Goal: Information Seeking & Learning: Check status

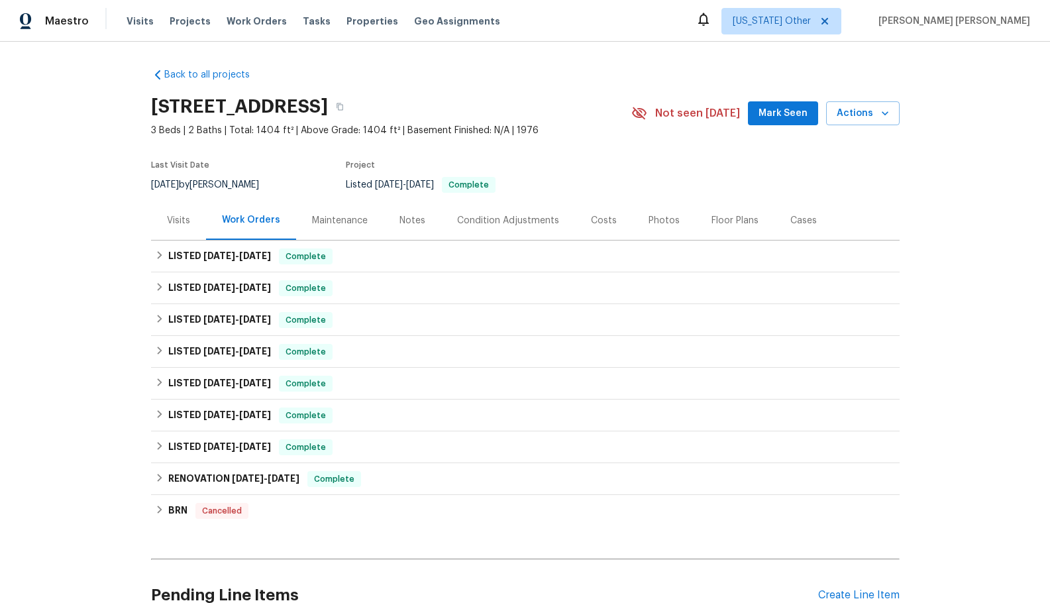
click at [341, 219] on div "Maintenance" at bounding box center [340, 220] width 56 height 13
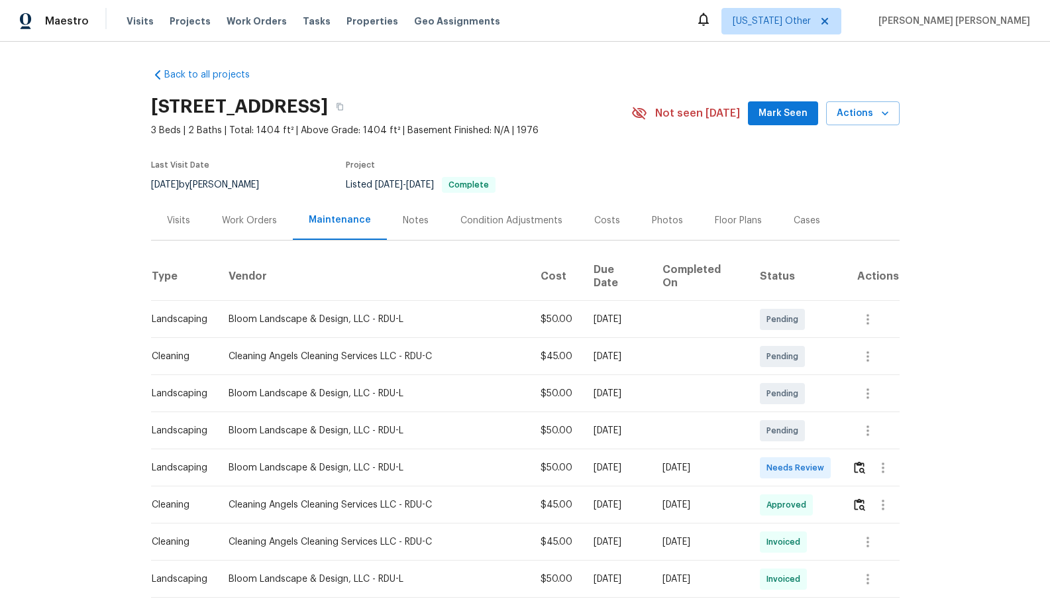
click at [407, 219] on div "Notes" at bounding box center [416, 220] width 26 height 13
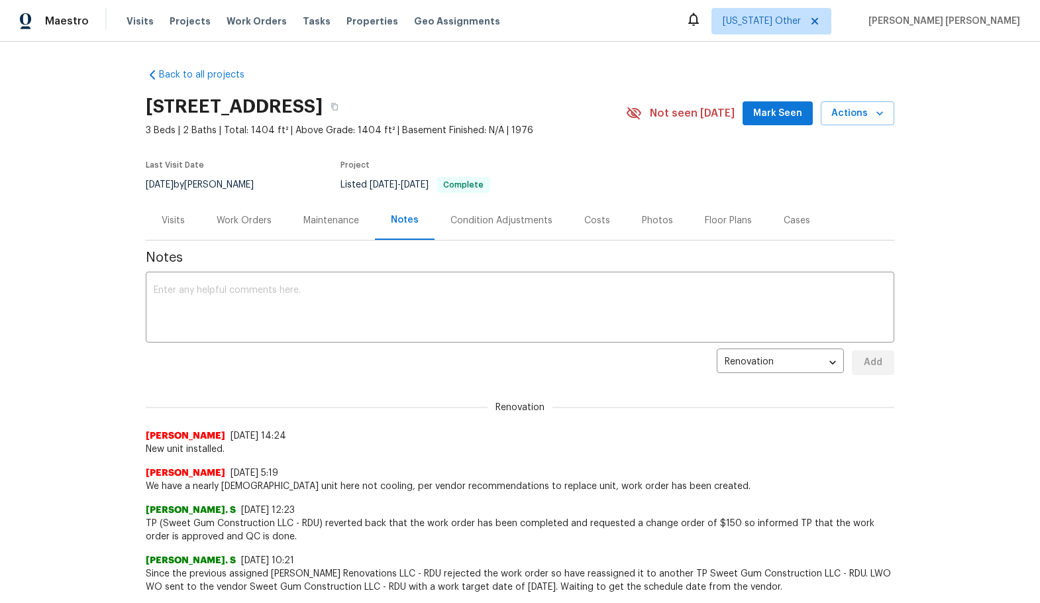
click at [592, 416] on div "Renovation [PERSON_NAME] [DATE] 14:24 New unit installed." at bounding box center [520, 421] width 749 height 70
click at [181, 225] on div "Visits" at bounding box center [173, 220] width 55 height 39
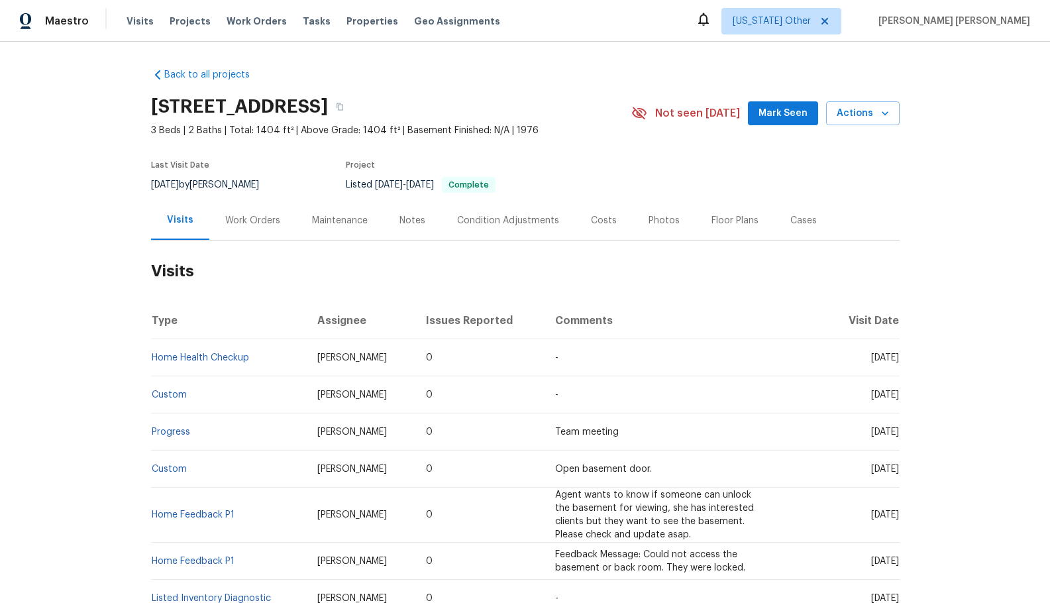
click at [457, 221] on div "Condition Adjustments" at bounding box center [508, 220] width 102 height 13
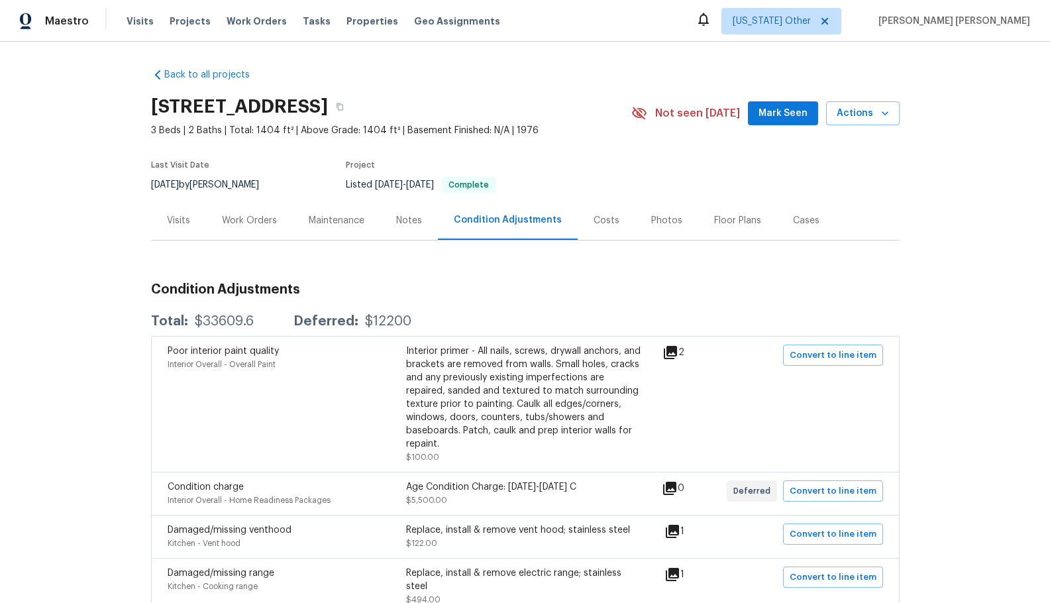
click at [249, 226] on div "Work Orders" at bounding box center [249, 220] width 55 height 13
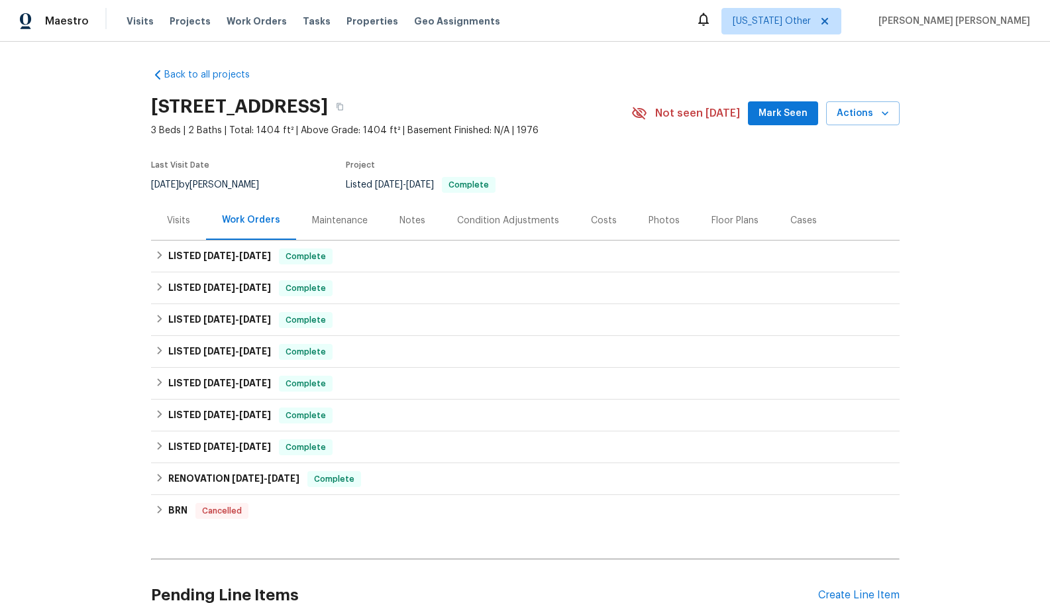
click at [515, 223] on div "Condition Adjustments" at bounding box center [508, 220] width 102 height 13
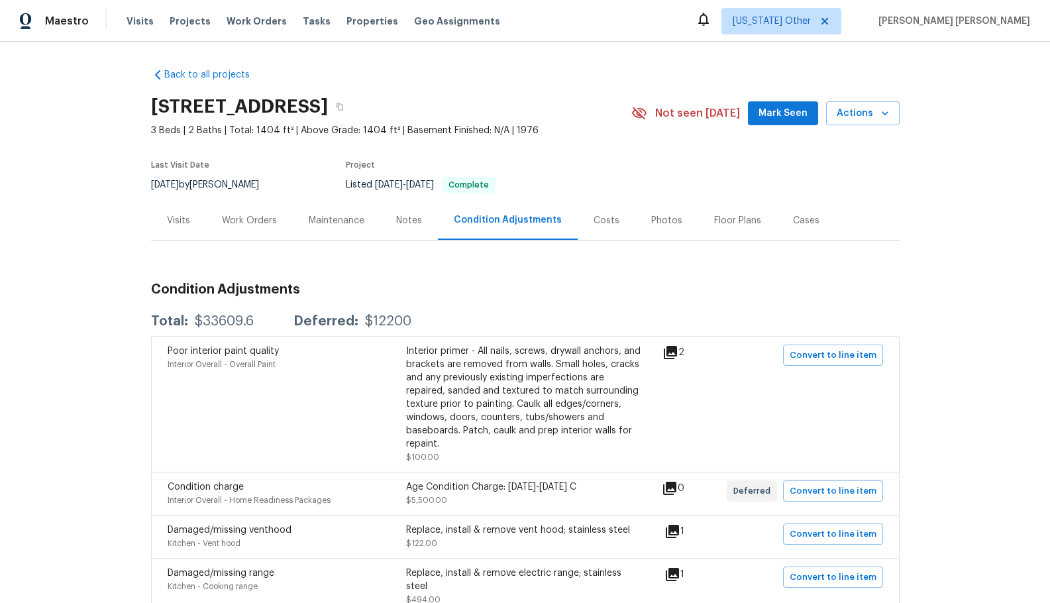
click at [403, 227] on div "Notes" at bounding box center [409, 220] width 58 height 39
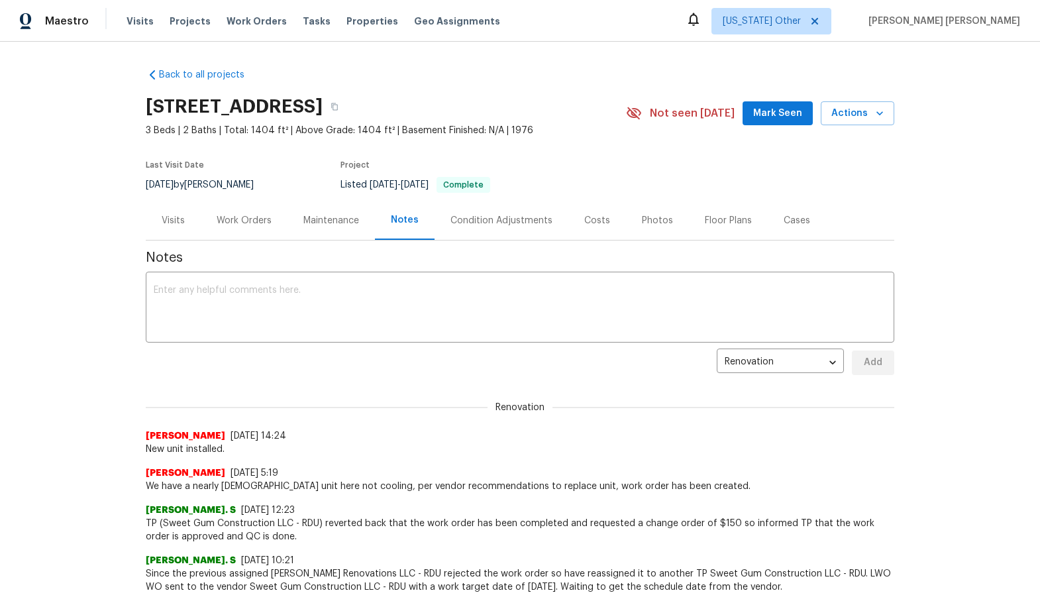
click at [341, 223] on div "Maintenance" at bounding box center [331, 220] width 56 height 13
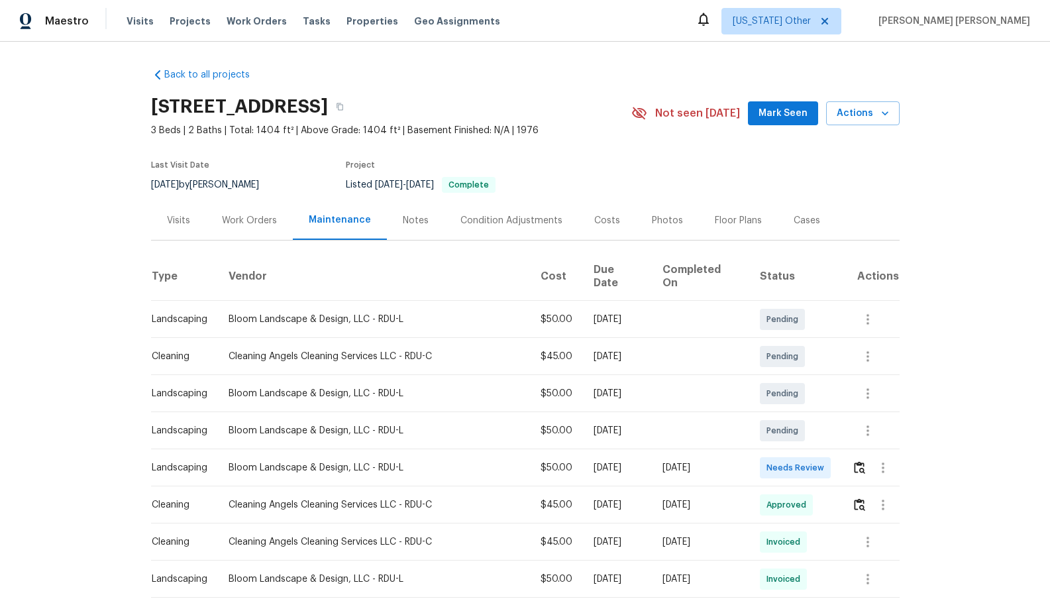
click at [258, 213] on div "Work Orders" at bounding box center [249, 220] width 87 height 39
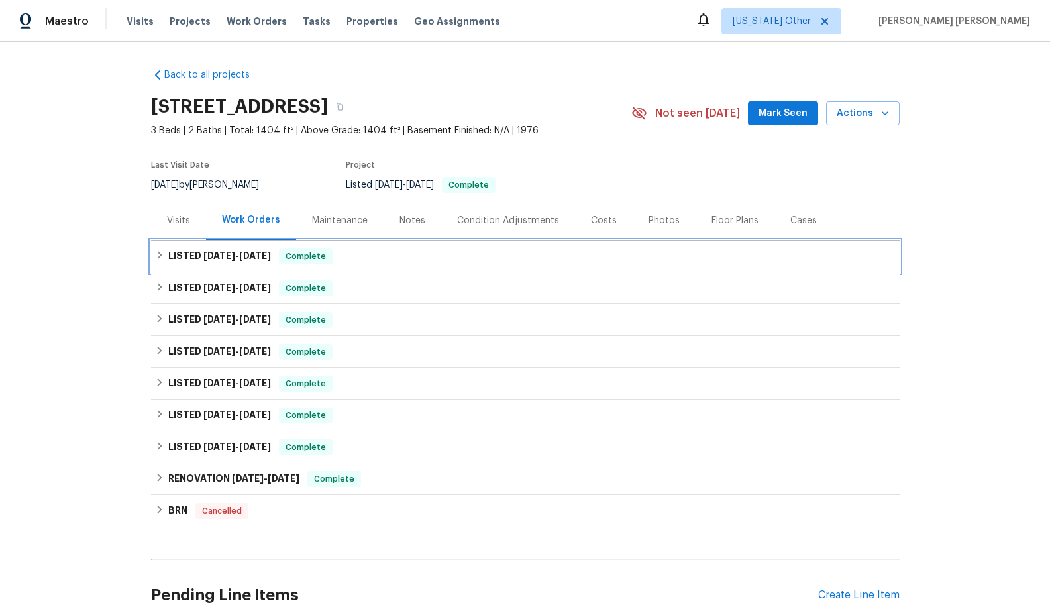
click at [155, 254] on icon at bounding box center [159, 254] width 9 height 9
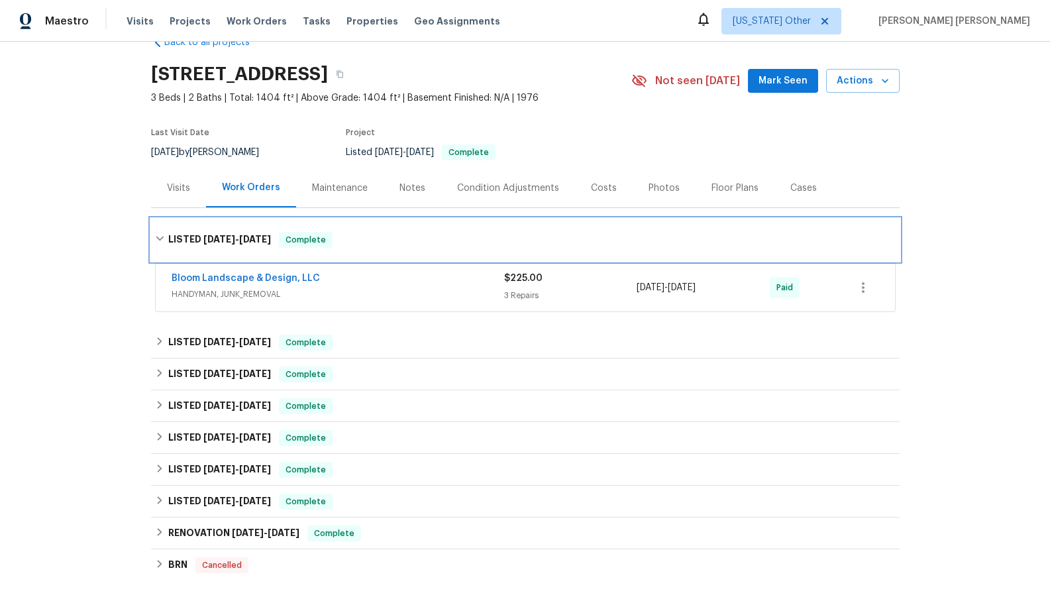
scroll to position [25, 0]
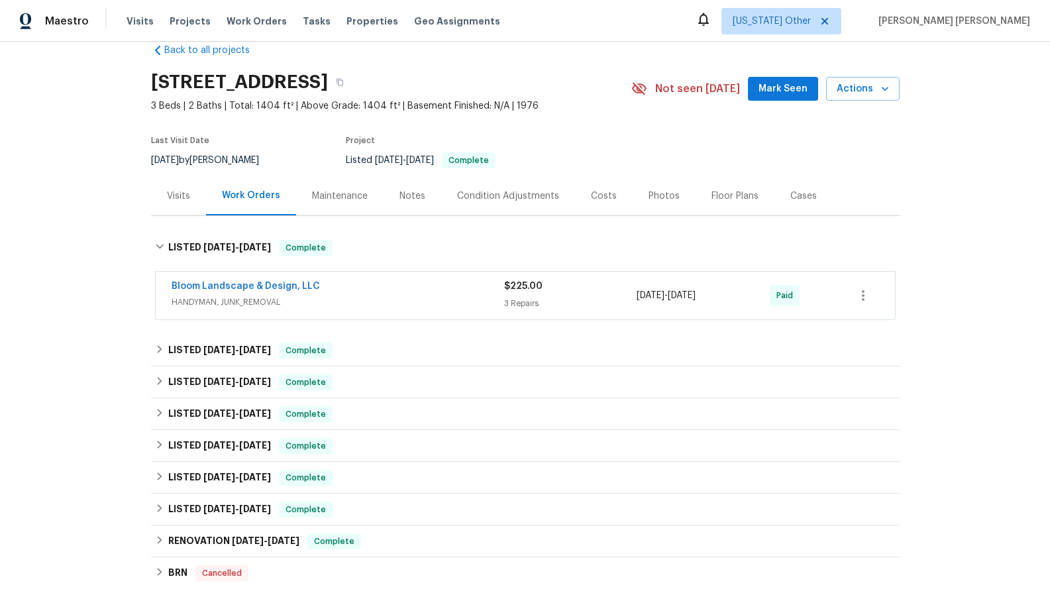
click at [189, 199] on div "Visits" at bounding box center [178, 195] width 55 height 39
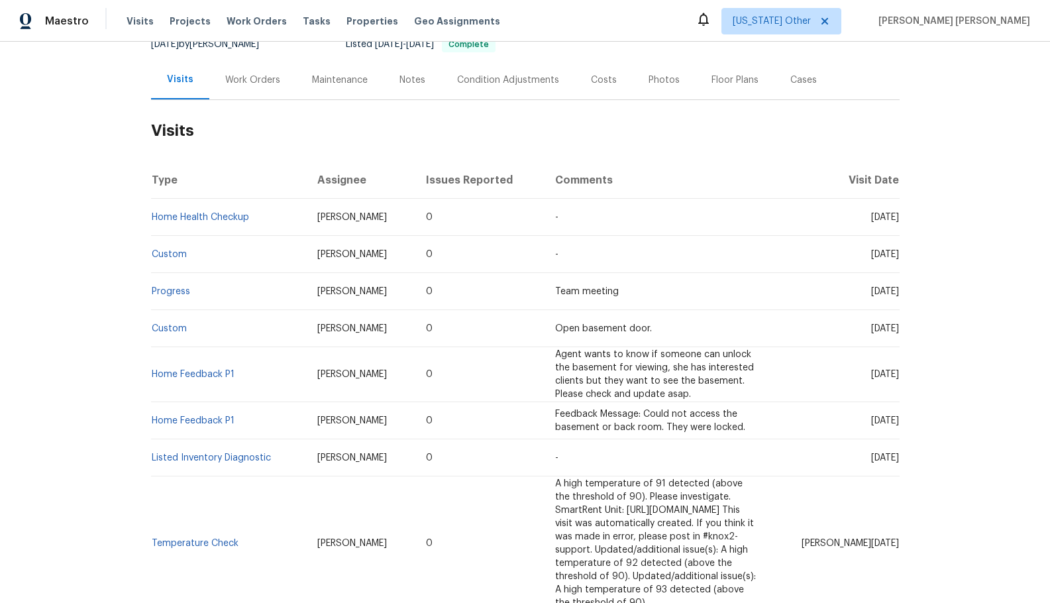
scroll to position [157, 0]
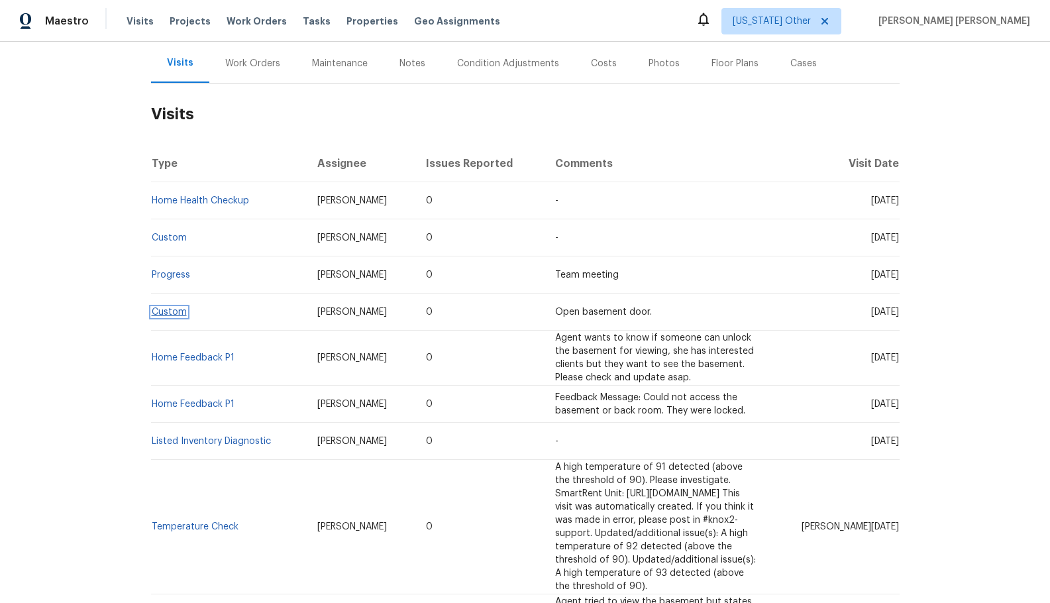
click at [163, 312] on link "Custom" at bounding box center [169, 311] width 35 height 9
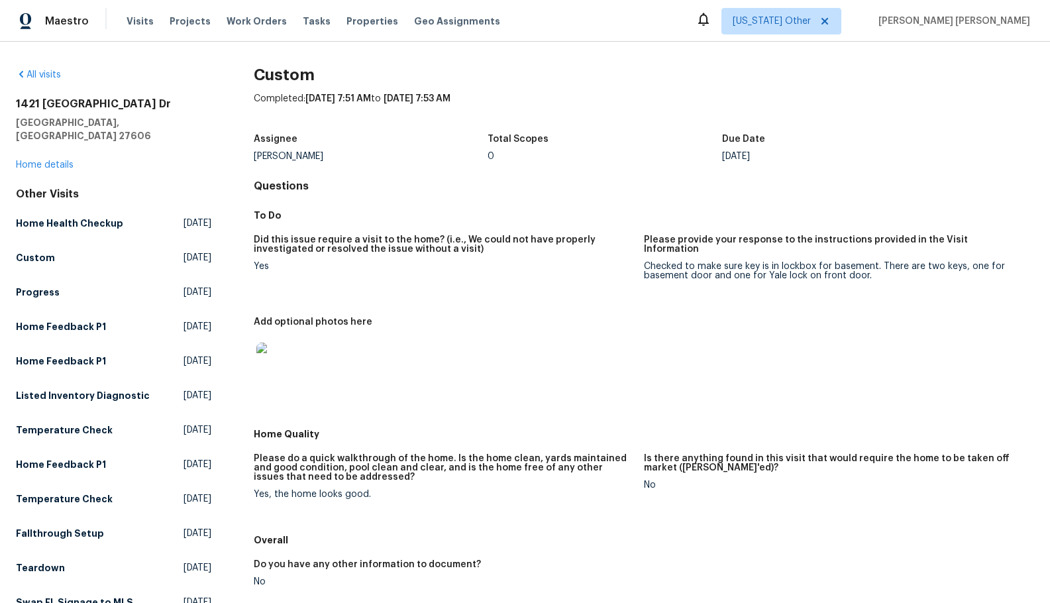
click at [287, 367] on img at bounding box center [277, 364] width 42 height 42
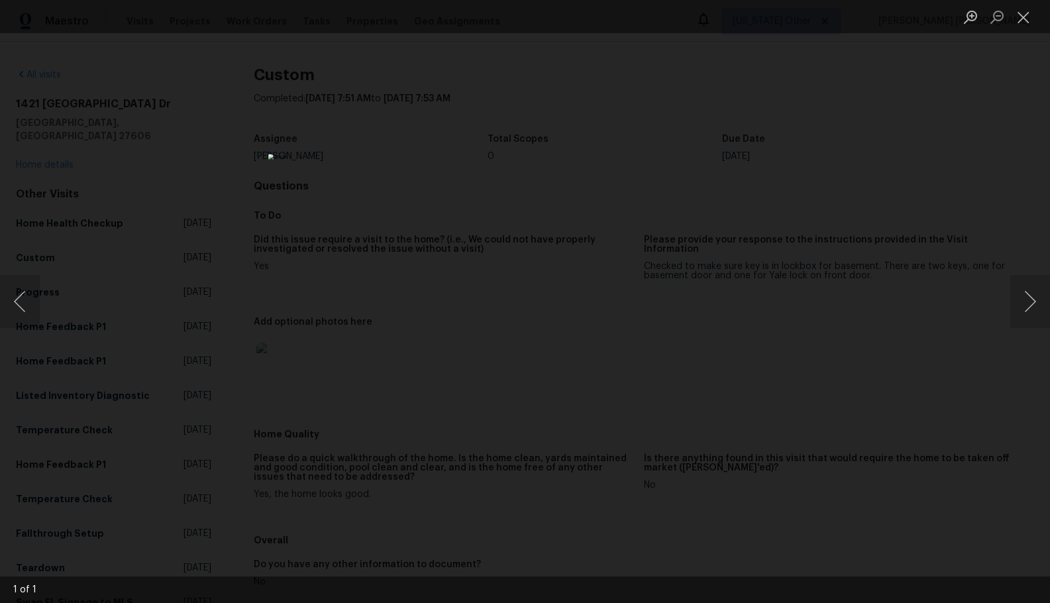
click at [804, 245] on div "Lightbox" at bounding box center [525, 301] width 1050 height 603
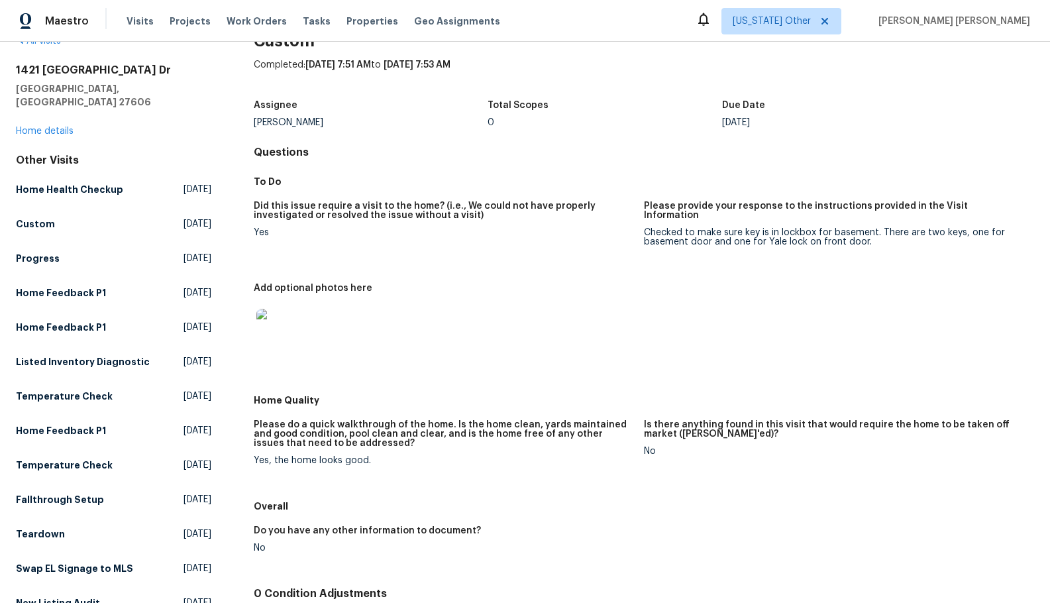
scroll to position [66, 0]
